Goal: Information Seeking & Learning: Find specific fact

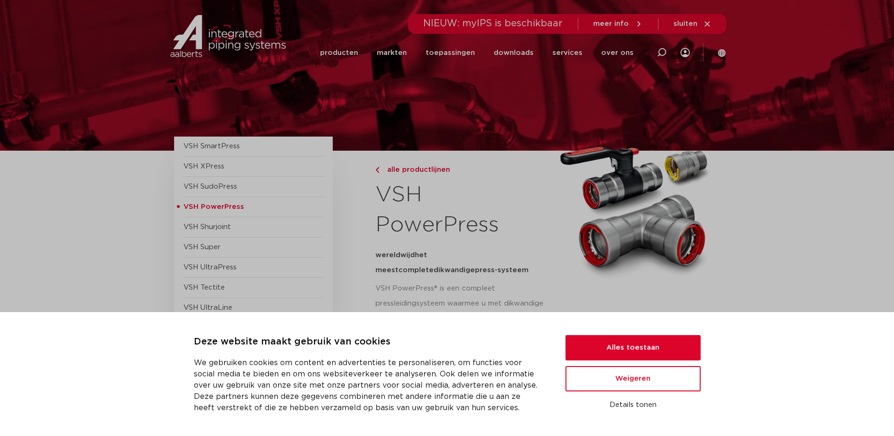
scroll to position [30, 0]
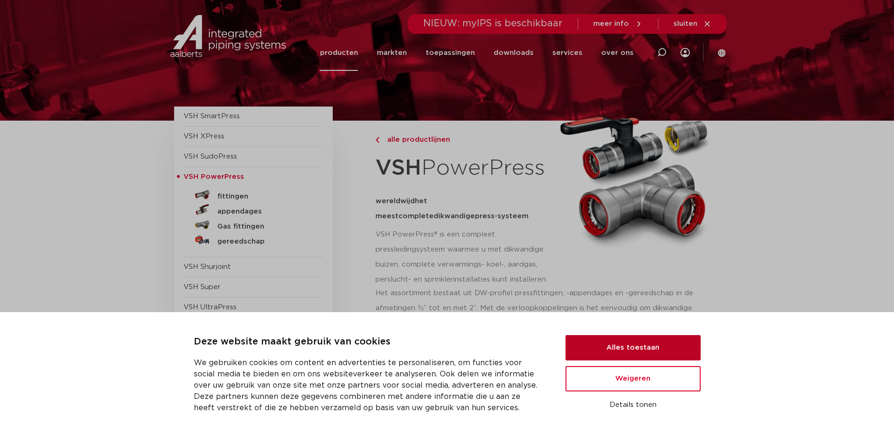
click at [626, 348] on button "Alles toestaan" at bounding box center [633, 347] width 135 height 25
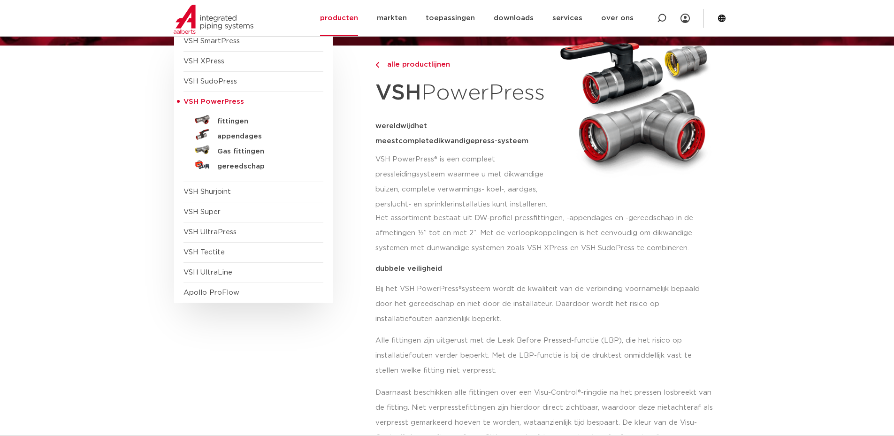
scroll to position [141, 0]
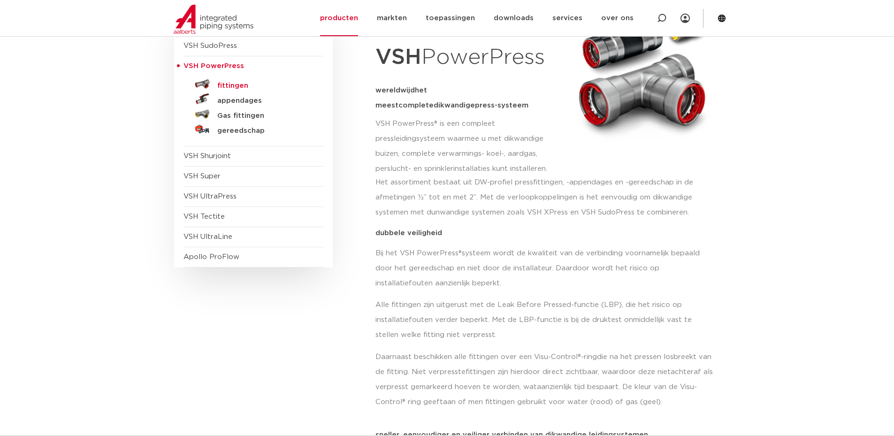
click at [241, 86] on h5 "fittingen" at bounding box center [263, 86] width 93 height 8
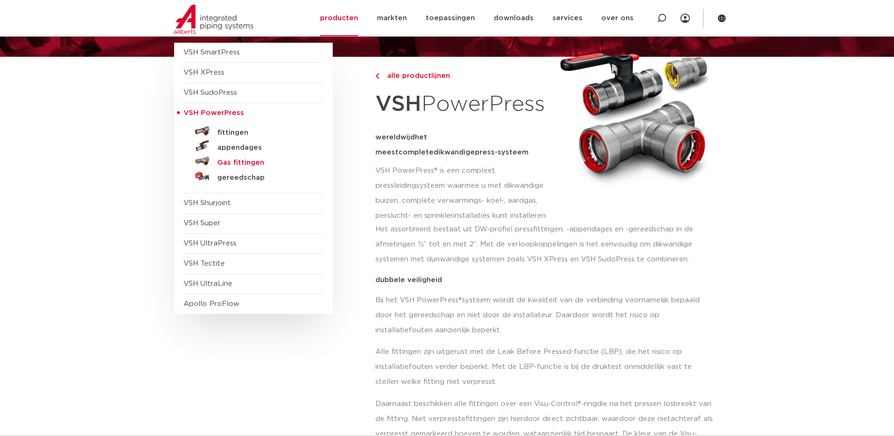
click at [242, 160] on h5 "Gas fittingen" at bounding box center [263, 163] width 93 height 8
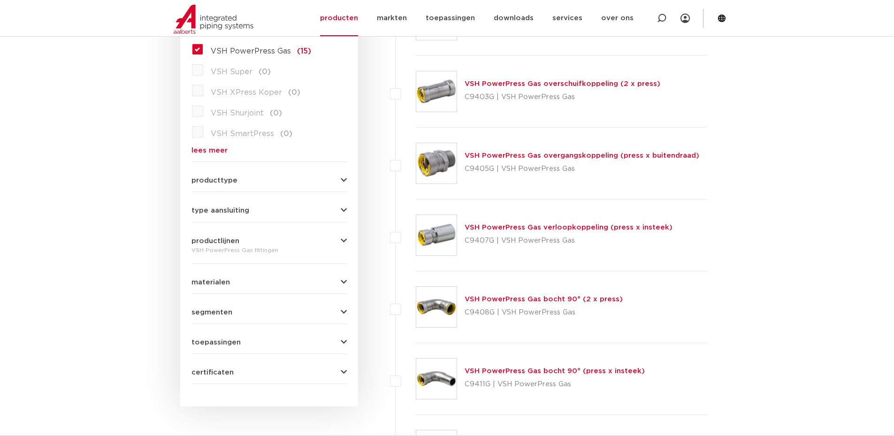
scroll to position [244, 0]
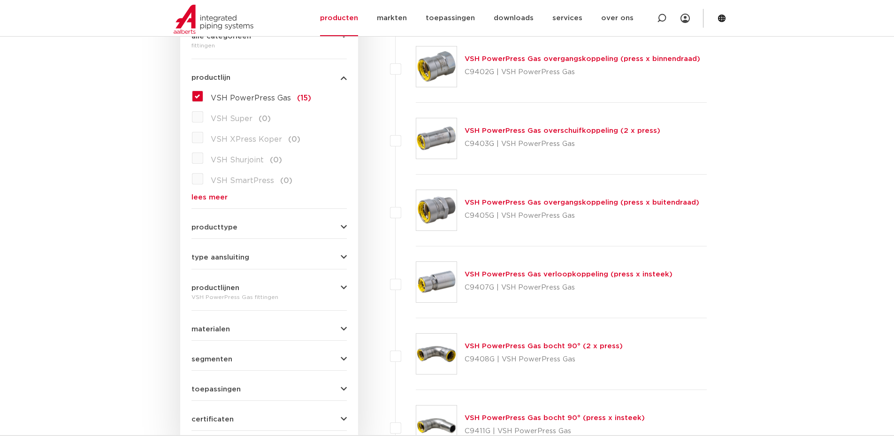
click at [507, 204] on link "VSH PowerPress Gas overgangskoppeling (press x buitendraad)" at bounding box center [582, 202] width 235 height 7
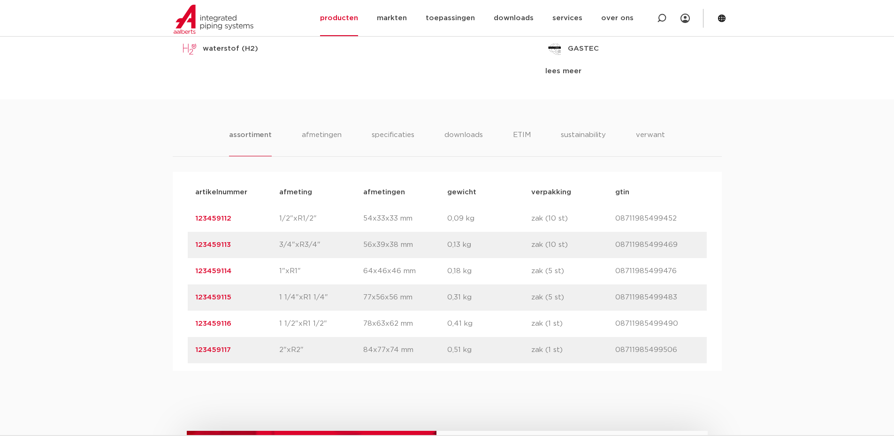
click at [630, 272] on p "08711985499476" at bounding box center [658, 271] width 84 height 11
copy p "08711985499476"
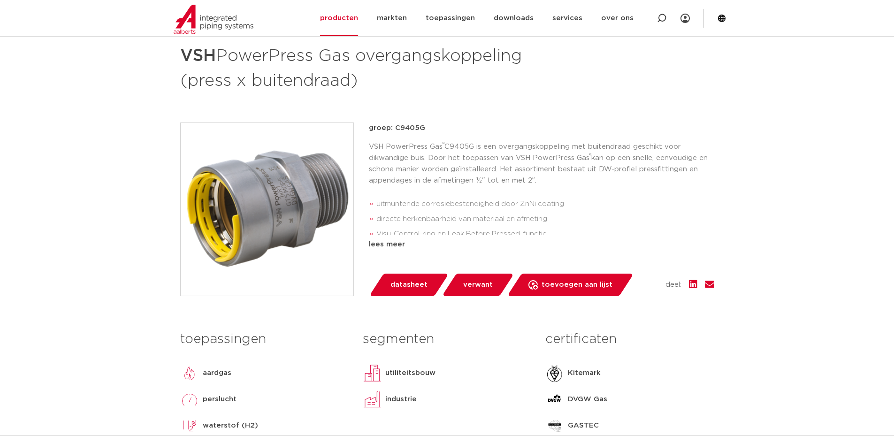
scroll to position [141, 0]
